Goal: Information Seeking & Learning: Learn about a topic

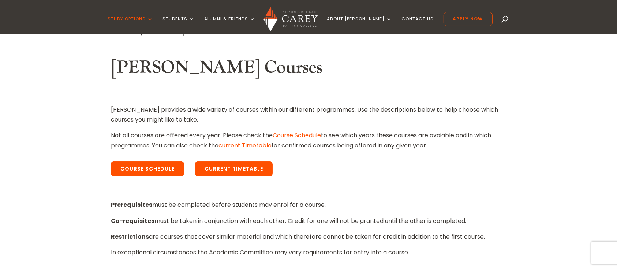
scroll to position [188, 0]
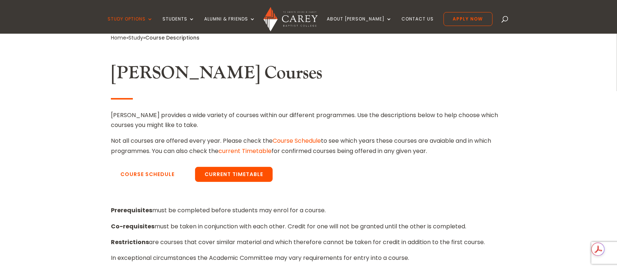
click at [151, 173] on link "Course Schedule" at bounding box center [147, 174] width 73 height 15
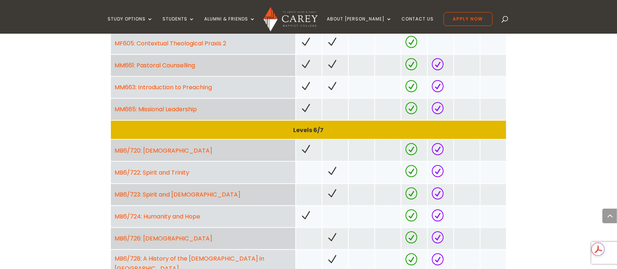
scroll to position [761, 0]
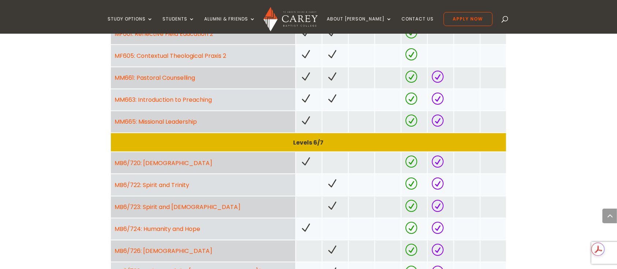
click at [150, 163] on link "MB6/720: [DEMOGRAPHIC_DATA]" at bounding box center [164, 163] width 98 height 8
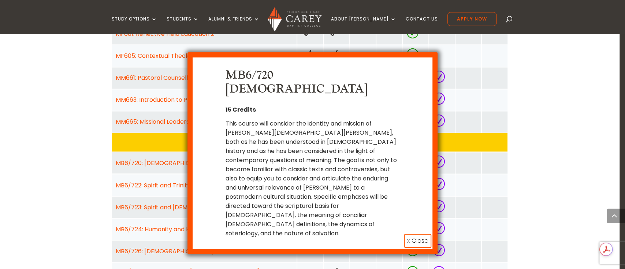
click at [413, 234] on button "x Close" at bounding box center [417, 241] width 27 height 14
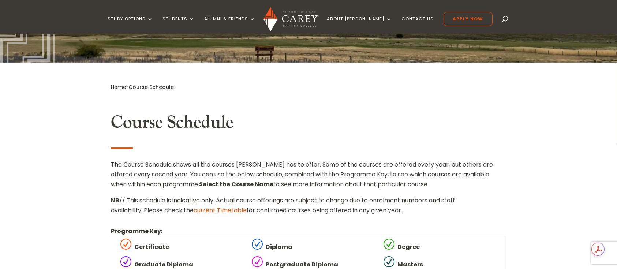
scroll to position [150, 0]
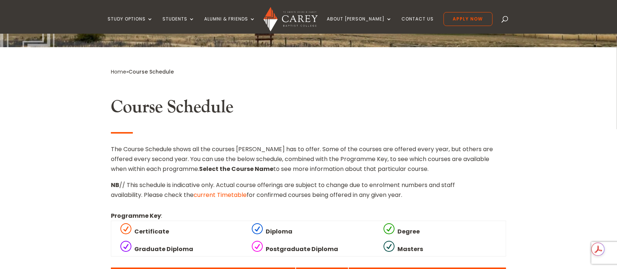
click at [210, 196] on link "current Timetable" at bounding box center [220, 195] width 53 height 8
click at [213, 195] on link "current Timetable" at bounding box center [220, 195] width 53 height 8
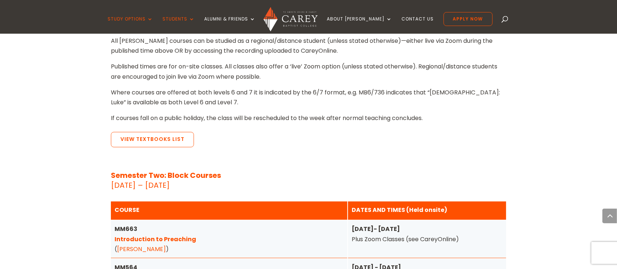
scroll to position [1547, 0]
